Goal: Navigation & Orientation: Go to known website

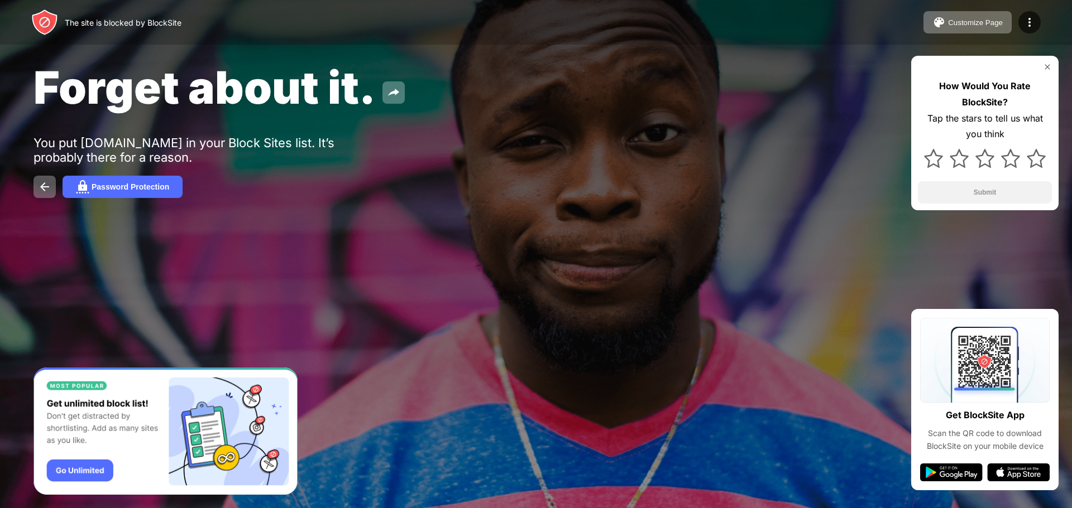
click at [302, 142] on div "You put [DOMAIN_NAME] in your Block Sites list. It’s probably there for a reaso…" at bounding box center [205, 150] width 345 height 29
click at [37, 190] on button at bounding box center [44, 187] width 22 height 22
